Goal: Book appointment/travel/reservation

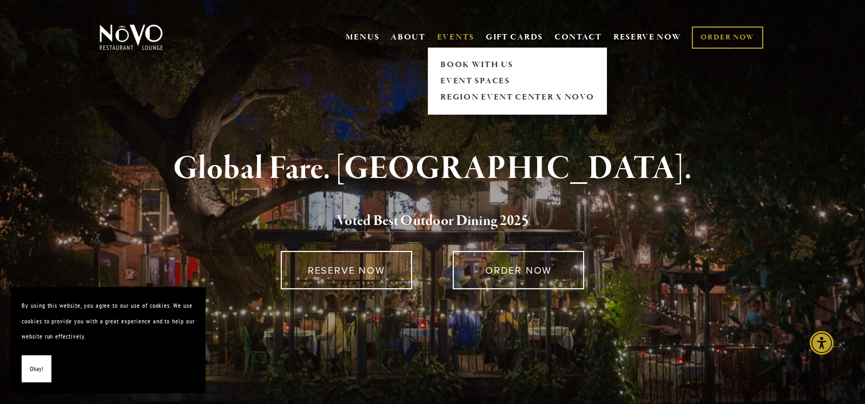
click at [469, 33] on link "EVENTS" at bounding box center [455, 37] width 37 height 11
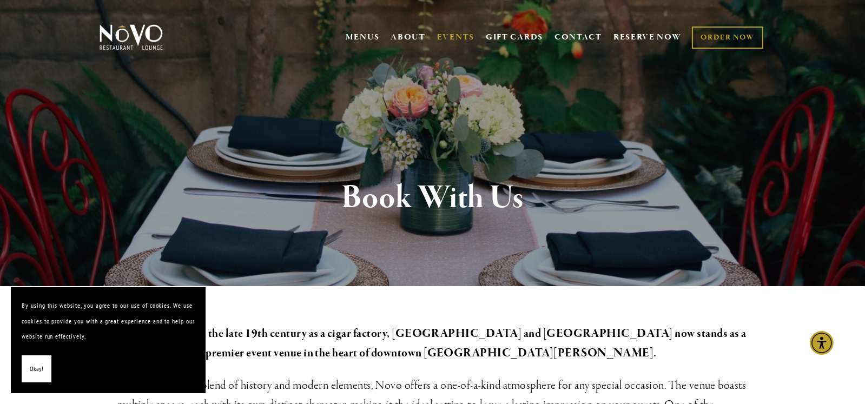
click at [31, 367] on span "Okay!" at bounding box center [37, 369] width 14 height 16
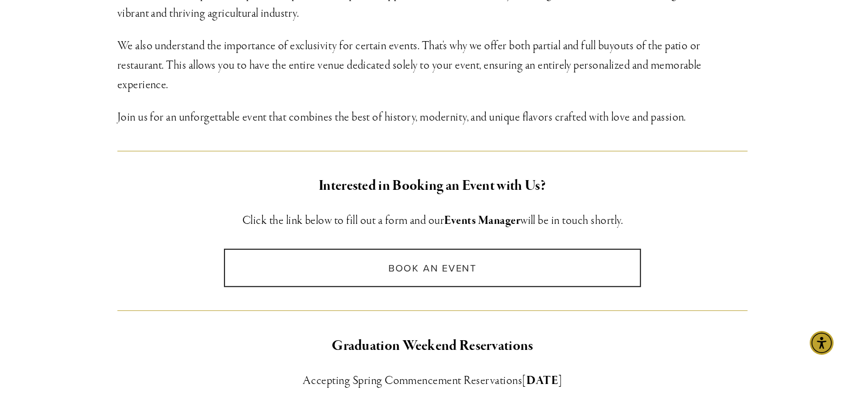
scroll to position [595, 0]
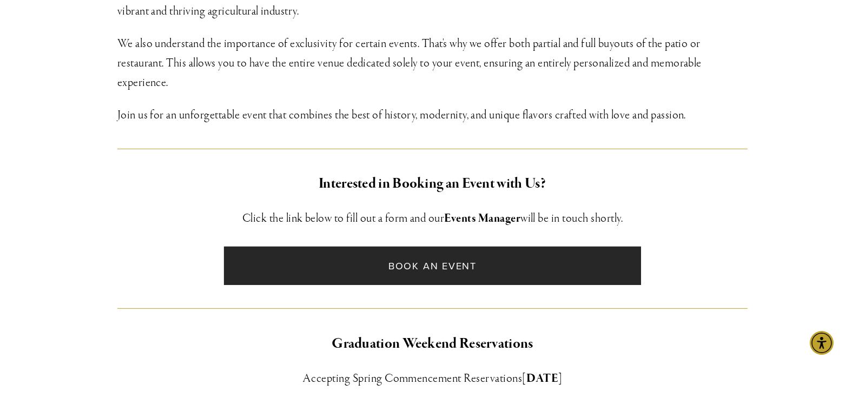
click at [417, 273] on link "Book an Event" at bounding box center [432, 266] width 417 height 38
